Goal: Task Accomplishment & Management: Manage account settings

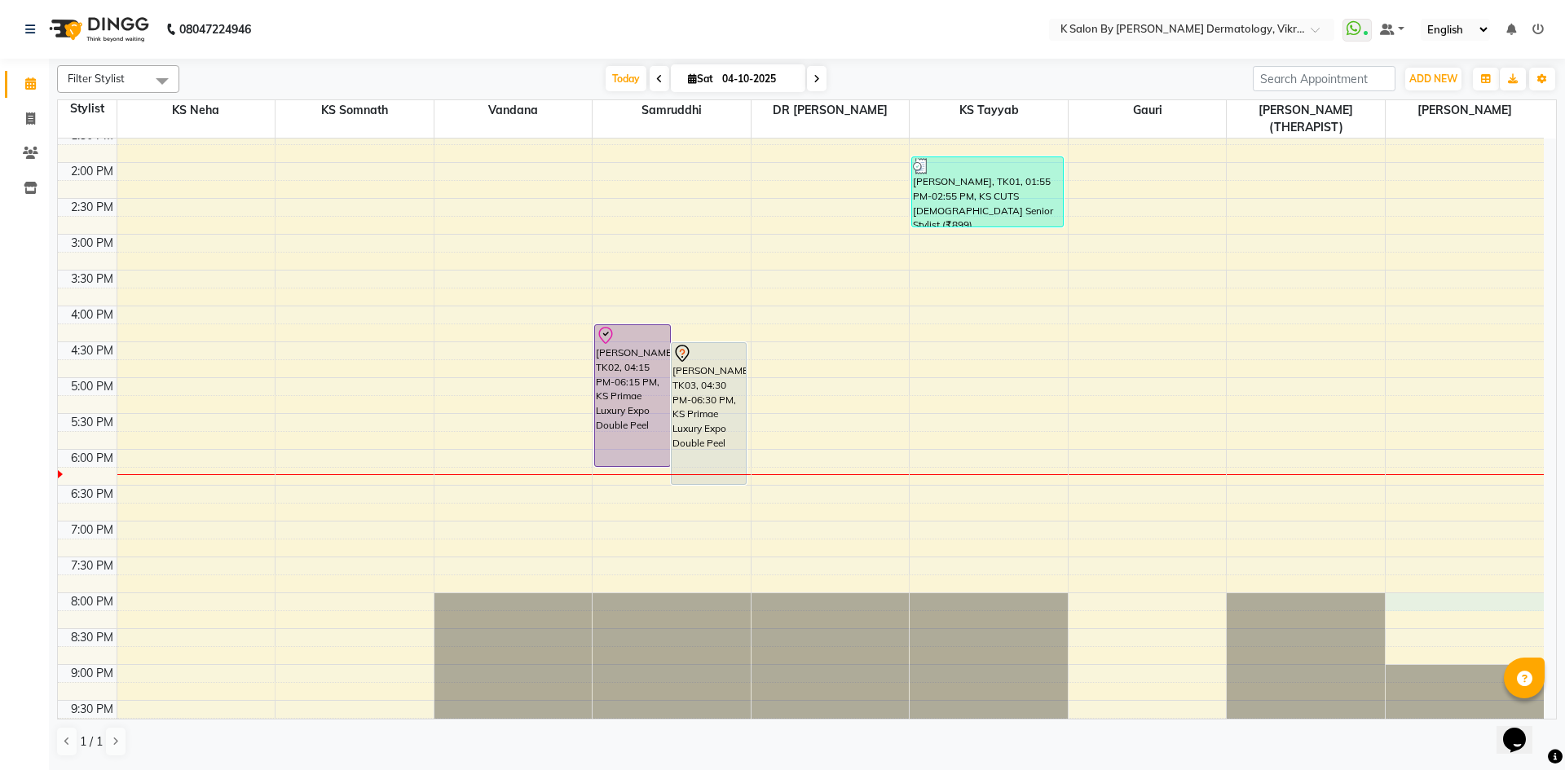
click at [1471, 589] on div "10:00 AM 10:30 AM 11:00 AM 11:30 AM 12:00 PM 12:30 PM 1:00 PM 1:30 PM 2:00 PM 2…" at bounding box center [801, 306] width 1486 height 860
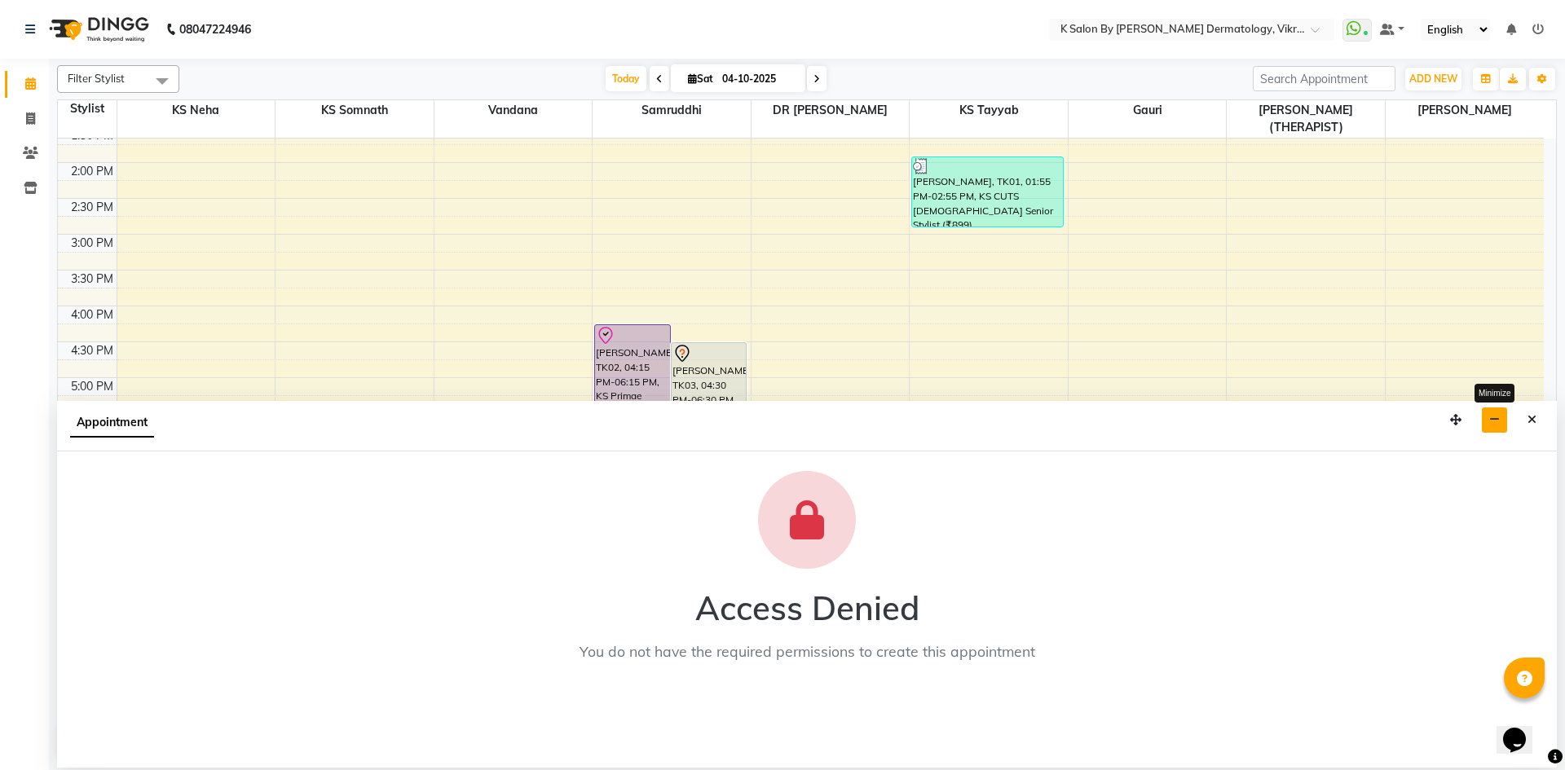
click at [1490, 420] on icon "button" at bounding box center [1494, 419] width 11 height 11
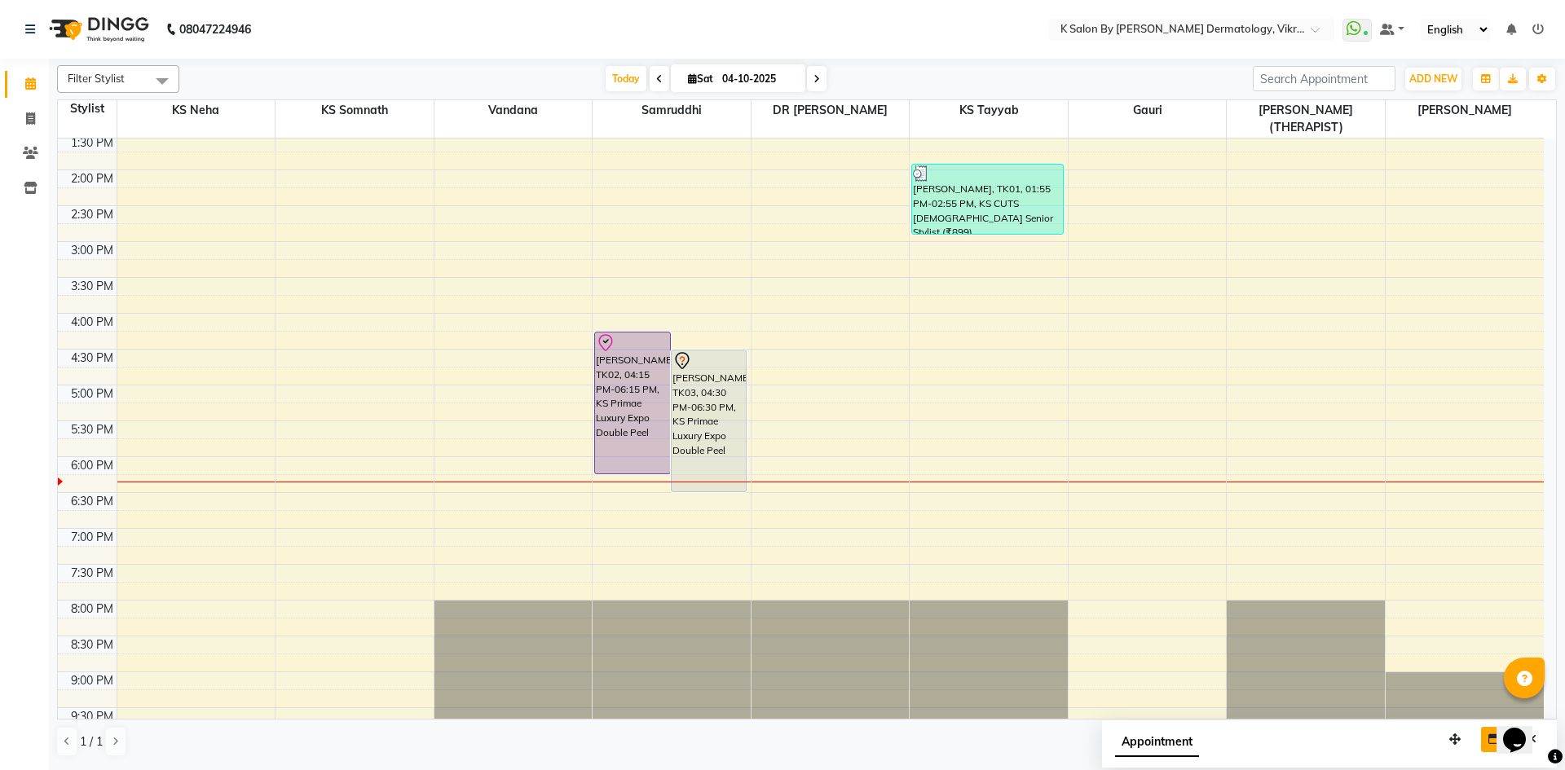
scroll to position [262, 0]
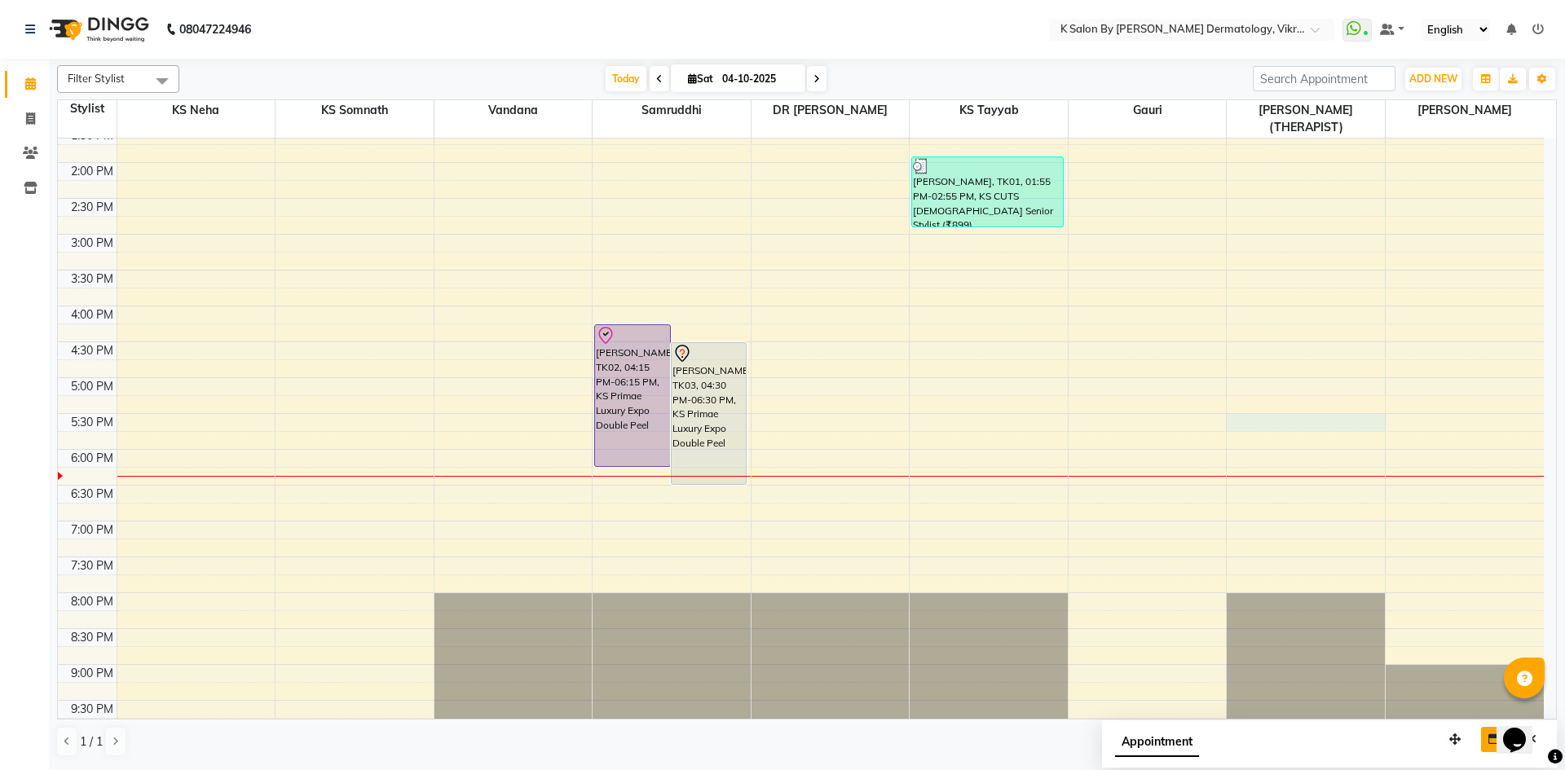
click at [1280, 405] on div "10:00 AM 10:30 AM 11:00 AM 11:30 AM 12:00 PM 12:30 PM 1:00 PM 1:30 PM 2:00 PM 2…" at bounding box center [801, 306] width 1486 height 860
click at [1280, 720] on div "Appointment" at bounding box center [1329, 745] width 455 height 51
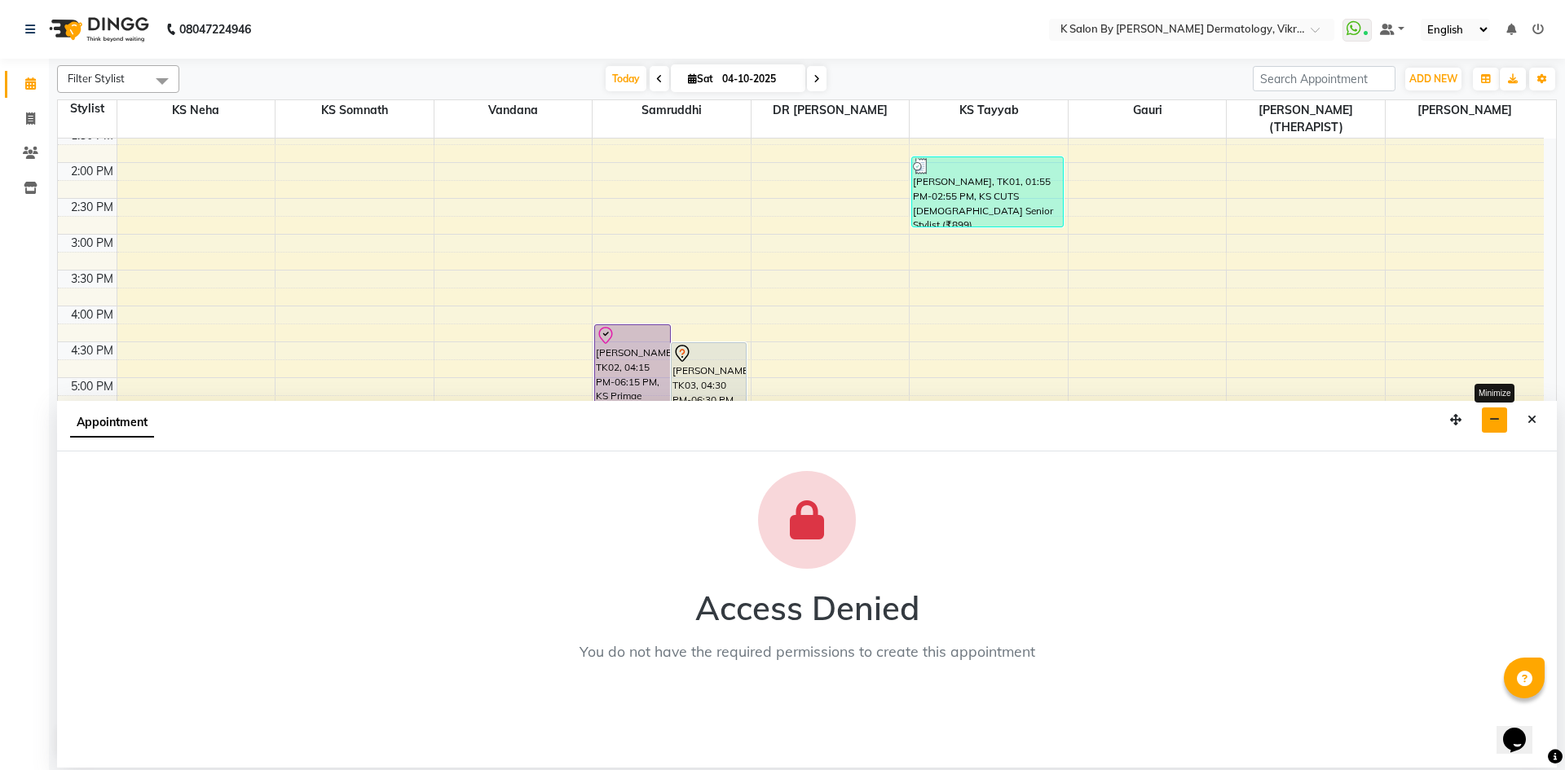
click at [1506, 419] on button "button" at bounding box center [1494, 419] width 25 height 25
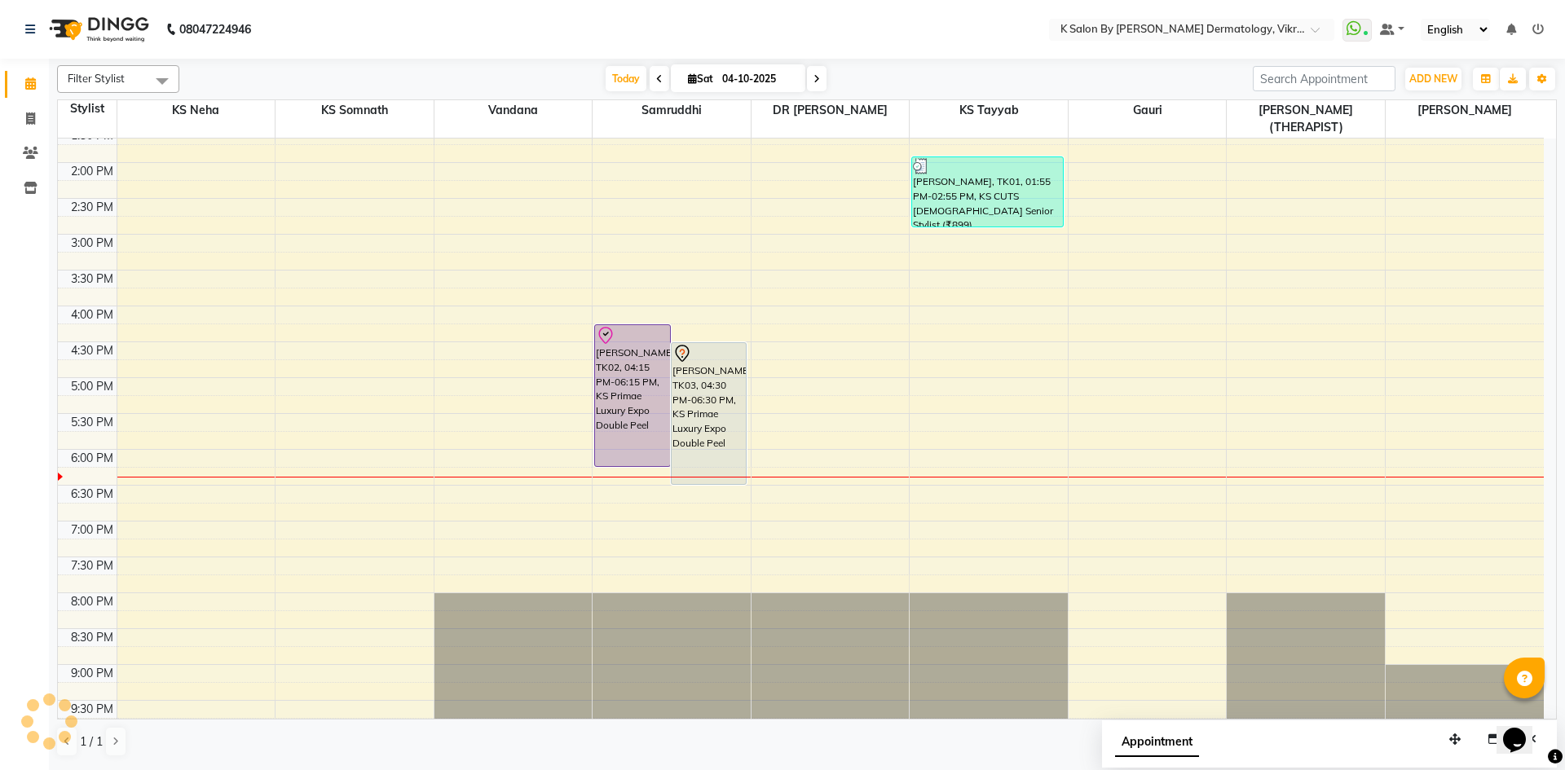
click at [1539, 32] on icon at bounding box center [1537, 29] width 11 height 11
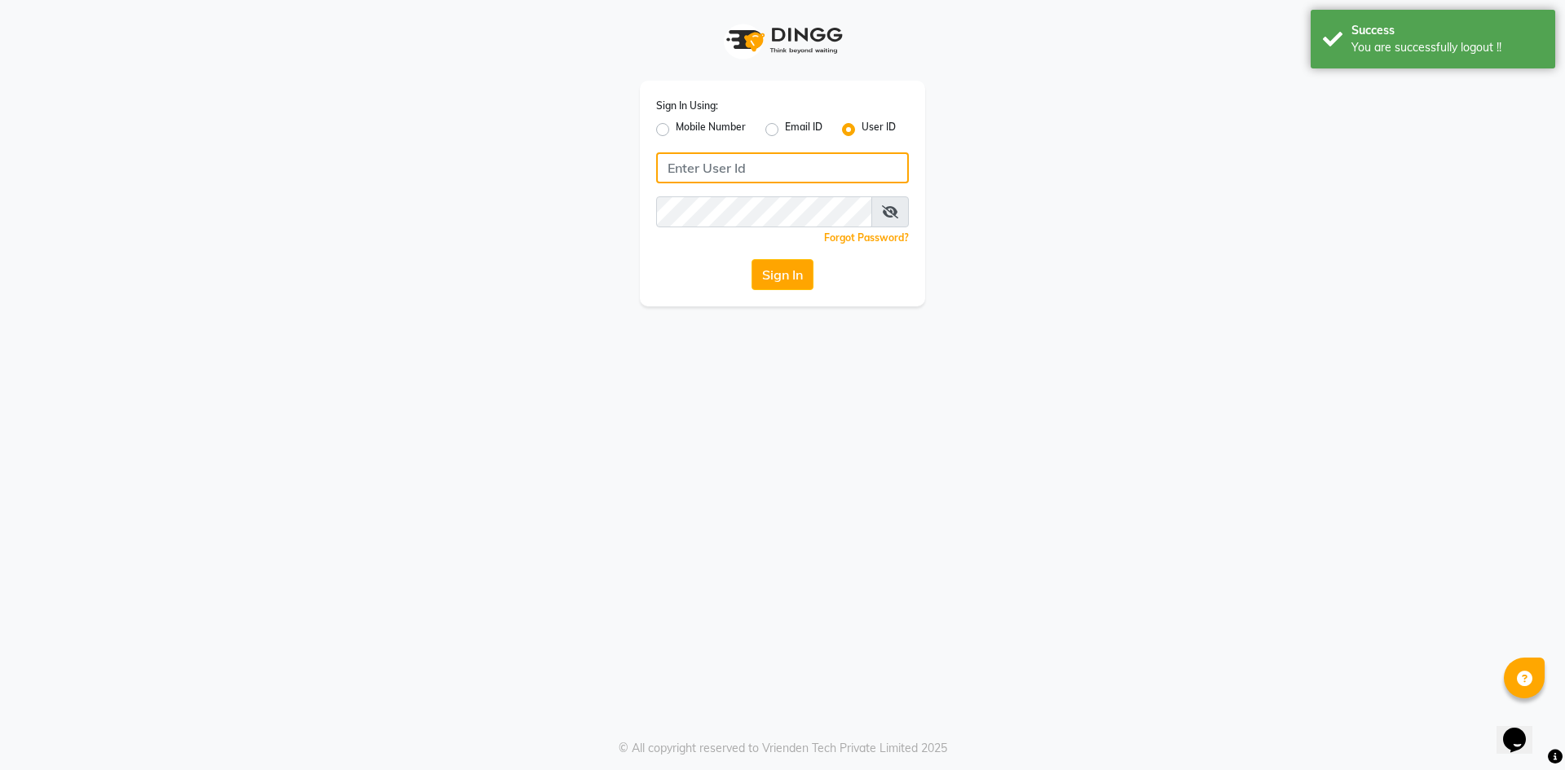
click at [737, 171] on input "Username" at bounding box center [782, 167] width 253 height 31
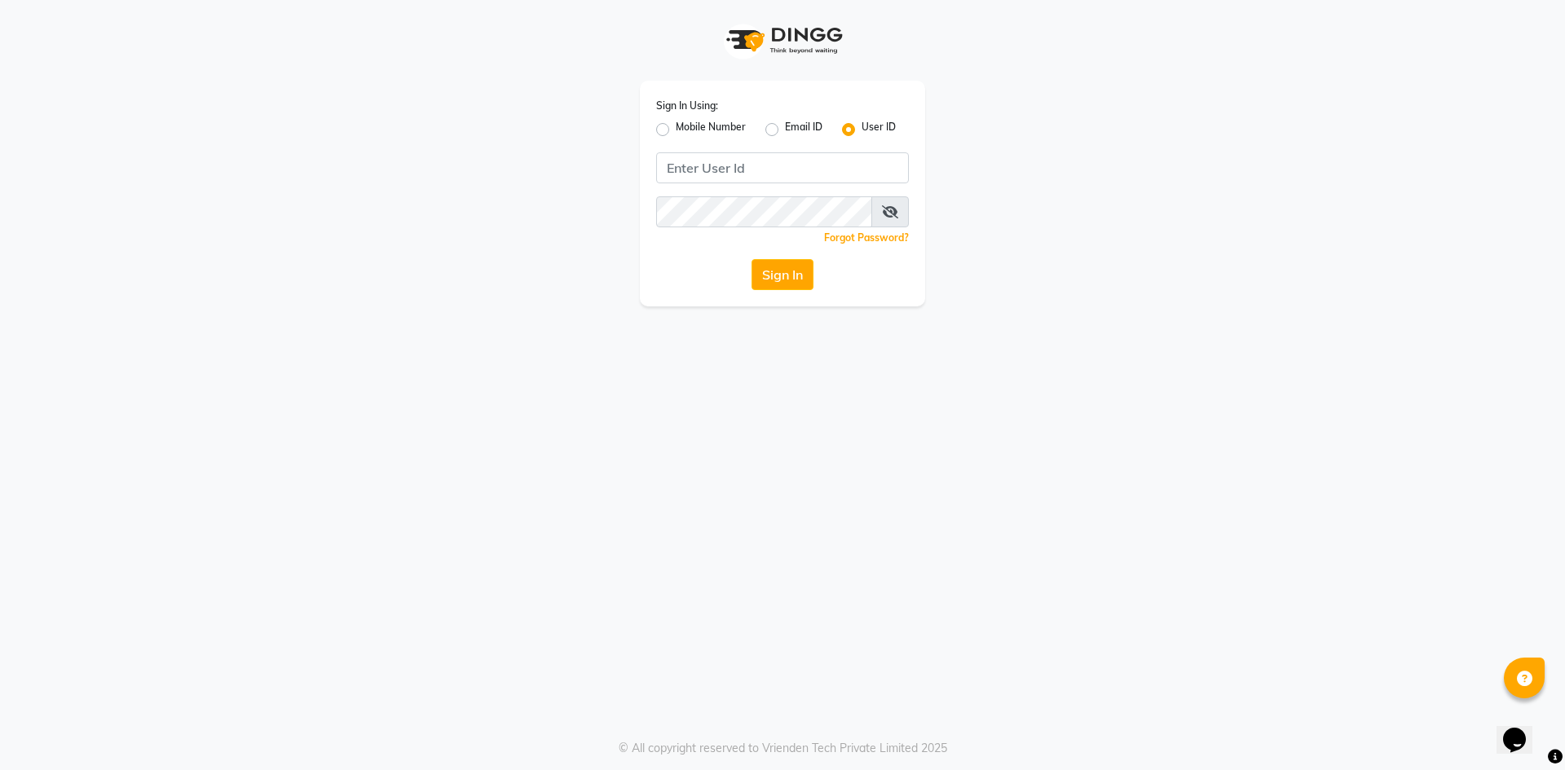
click at [676, 134] on label "Mobile Number" at bounding box center [711, 130] width 70 height 20
click at [676, 130] on input "Mobile Number" at bounding box center [681, 125] width 11 height 11
radio input "true"
radio input "false"
click at [785, 172] on input "Username" at bounding box center [810, 167] width 198 height 31
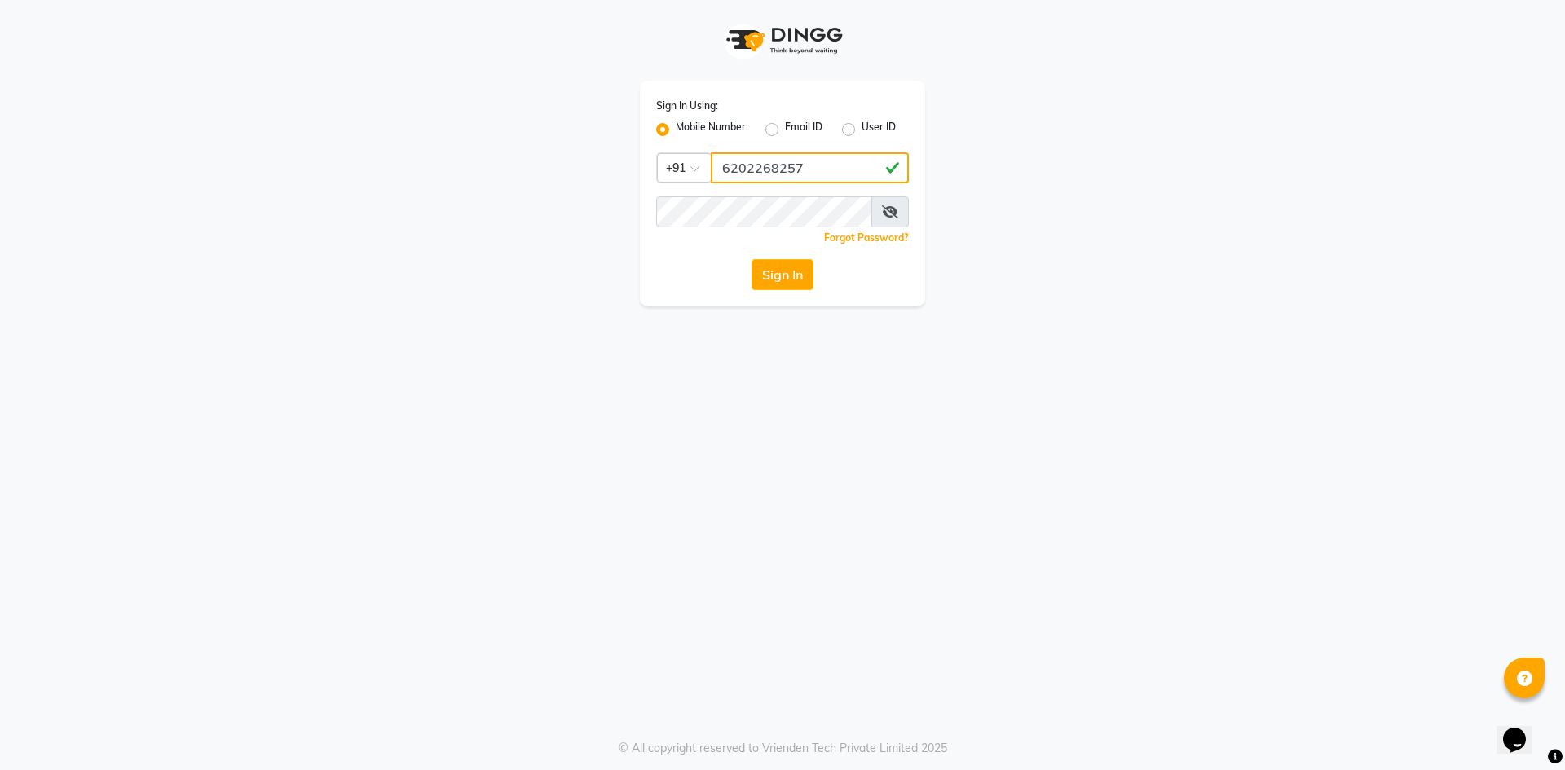
click at [817, 162] on input "6202268257" at bounding box center [810, 167] width 198 height 31
click at [813, 168] on input "6202268257" at bounding box center [810, 167] width 198 height 31
click at [807, 173] on input "6202268257" at bounding box center [810, 167] width 198 height 31
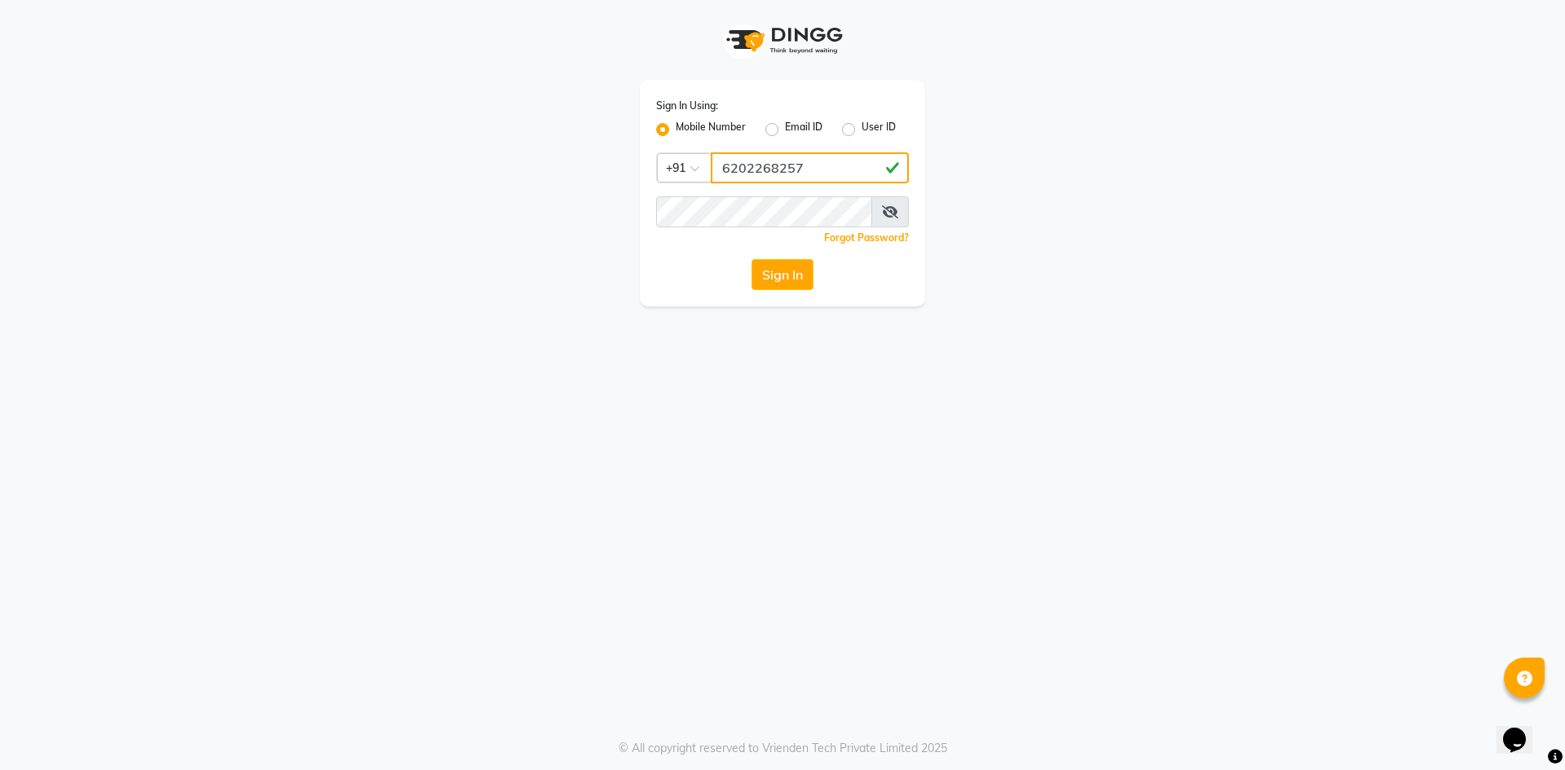
click at [807, 173] on input "6202268257" at bounding box center [810, 167] width 198 height 31
click at [804, 173] on input "6202268257" at bounding box center [810, 167] width 198 height 31
type input "6202268257"
click at [1049, 315] on div "Sign In Using: Mobile Number Email ID User ID Country Code × [PHONE_NUMBER] Rem…" at bounding box center [782, 385] width 1565 height 770
click at [796, 271] on button "Sign In" at bounding box center [782, 274] width 62 height 31
